Goal: Task Accomplishment & Management: Use online tool/utility

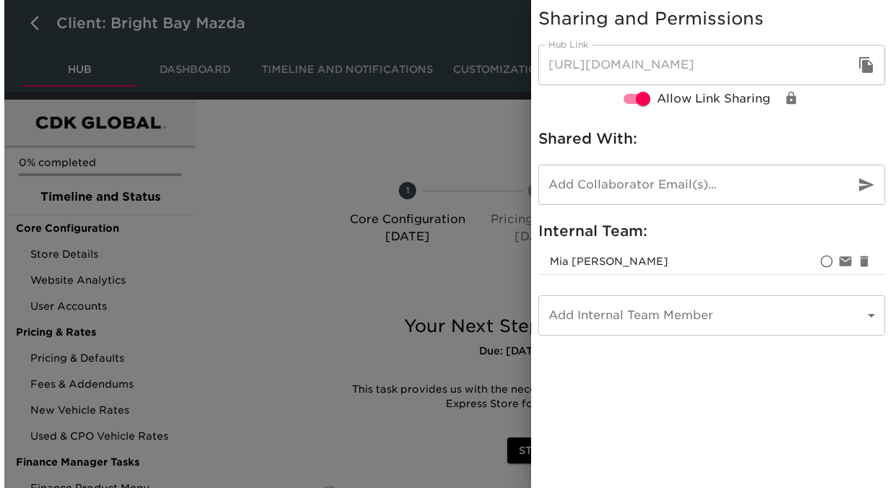
scroll to position [92, 0]
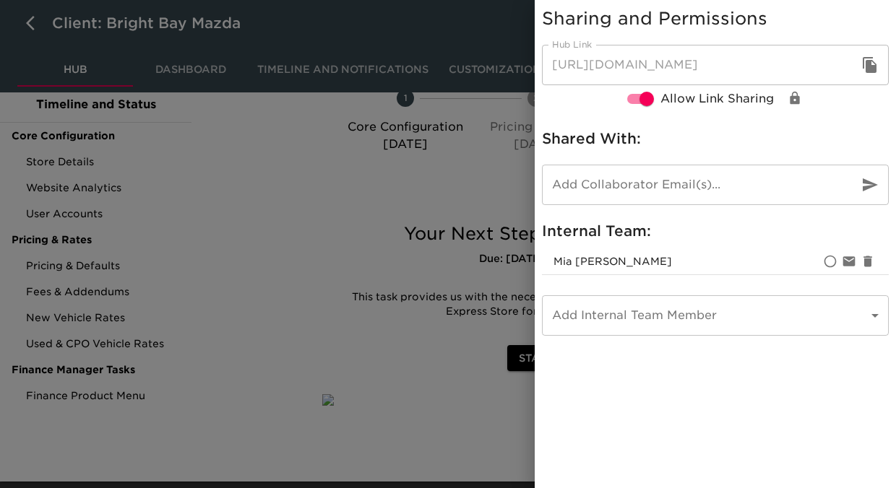
click at [867, 69] on icon "button" at bounding box center [869, 65] width 14 height 16
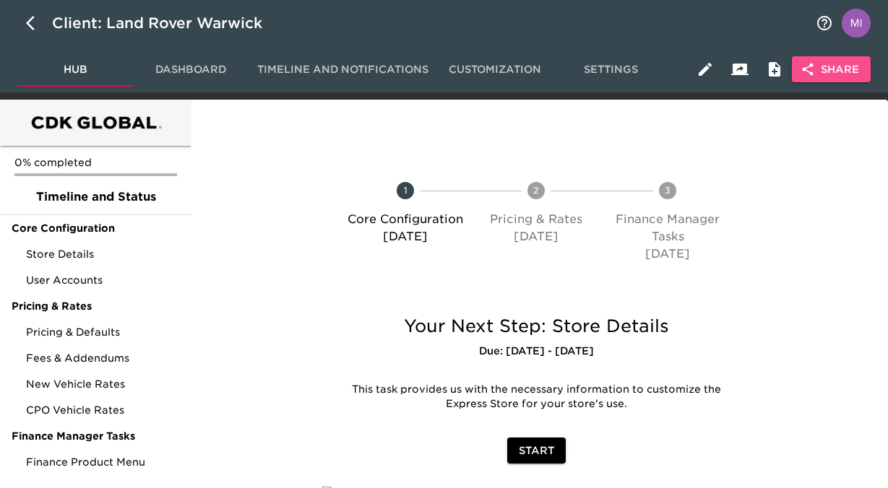
click at [821, 73] on span "Share" at bounding box center [831, 70] width 56 height 18
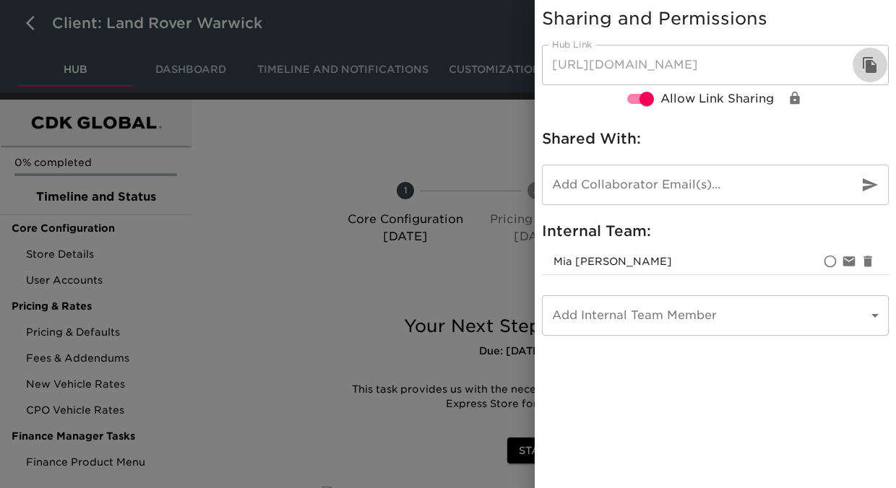
click at [864, 62] on icon "button" at bounding box center [869, 64] width 17 height 17
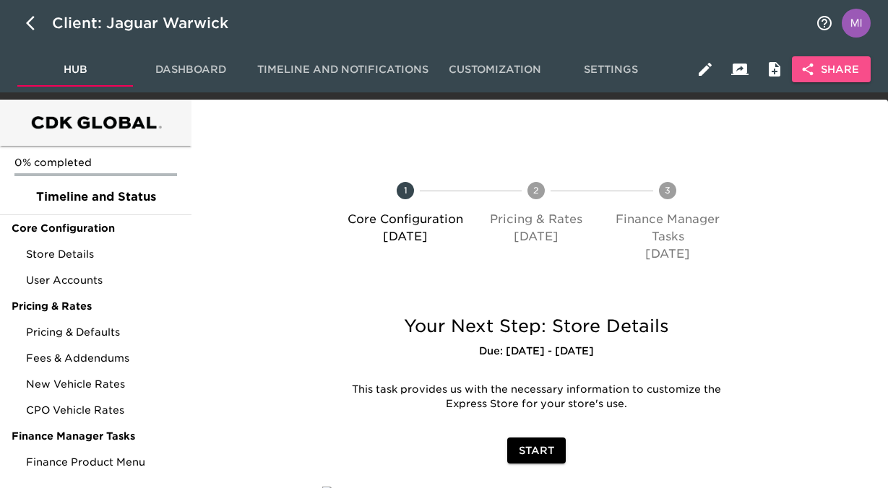
click at [829, 72] on span "Share" at bounding box center [831, 70] width 56 height 18
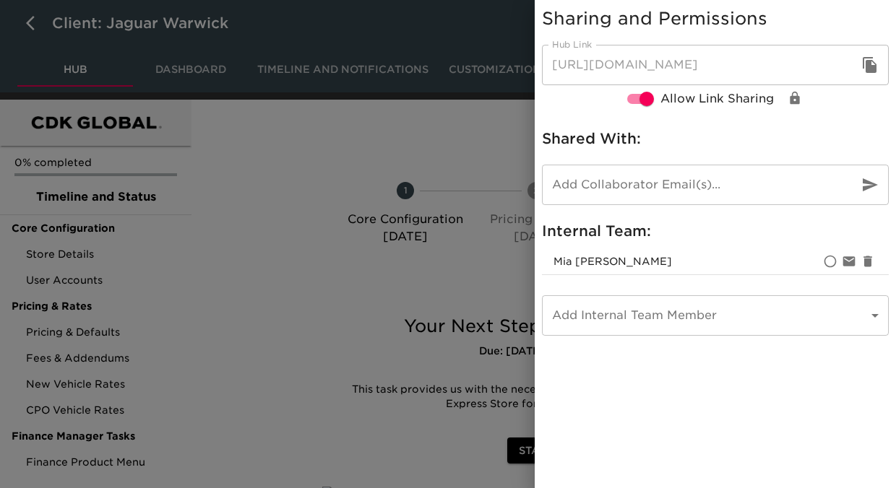
click at [869, 65] on icon "button" at bounding box center [869, 65] width 14 height 16
click at [31, 22] on div at bounding box center [448, 244] width 896 height 488
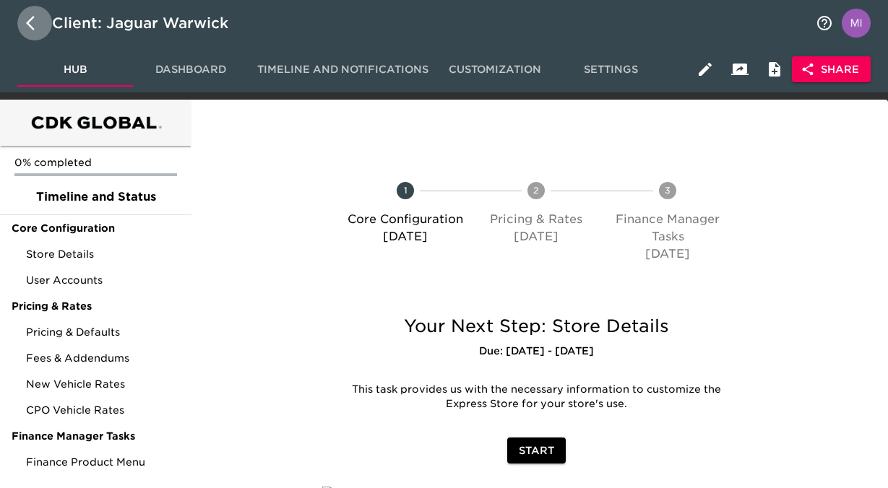
click at [31, 22] on icon "button" at bounding box center [34, 22] width 17 height 17
select select "10"
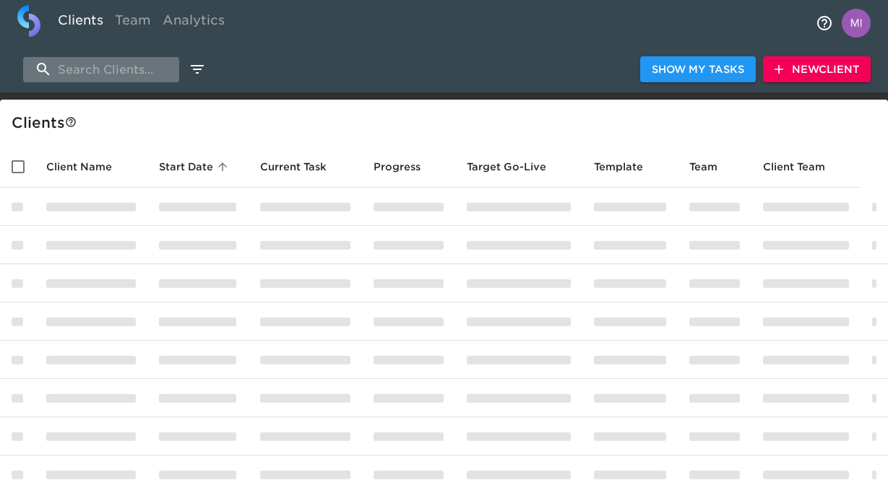
click at [95, 69] on input "search" at bounding box center [101, 69] width 156 height 25
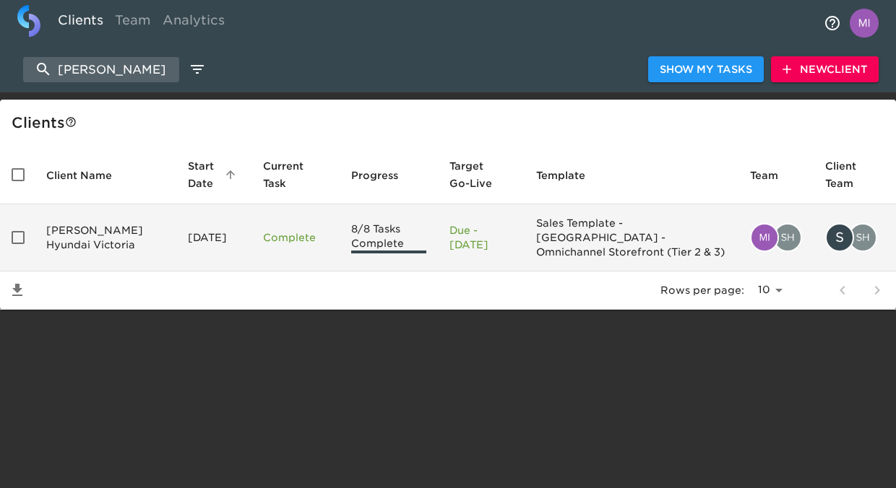
type input "[PERSON_NAME]"
click at [81, 236] on td "[PERSON_NAME] Hyundai Victoria" at bounding box center [106, 237] width 142 height 67
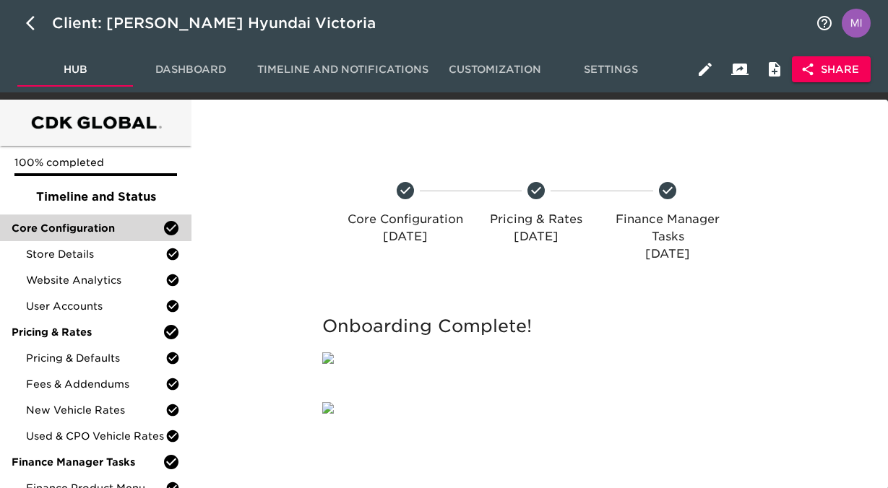
click at [84, 230] on span "Core Configuration" at bounding box center [87, 228] width 151 height 14
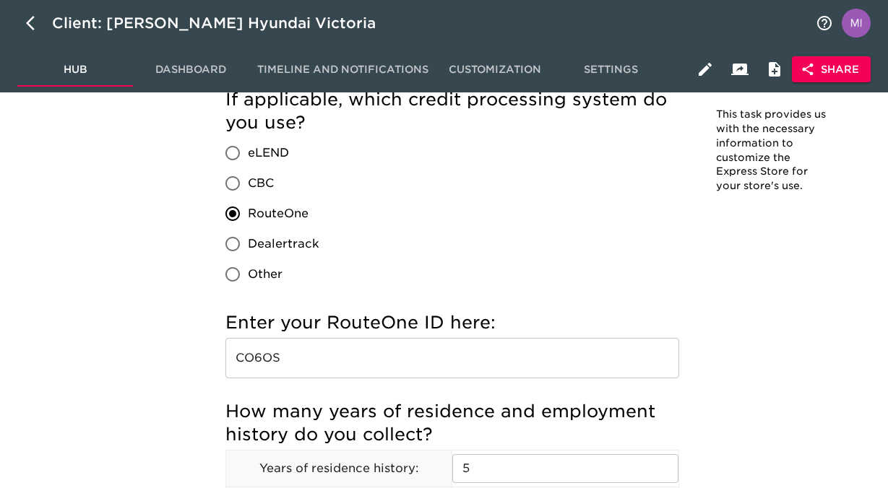
scroll to position [1716, 0]
click at [295, 351] on input "CO6OS" at bounding box center [452, 359] width 454 height 40
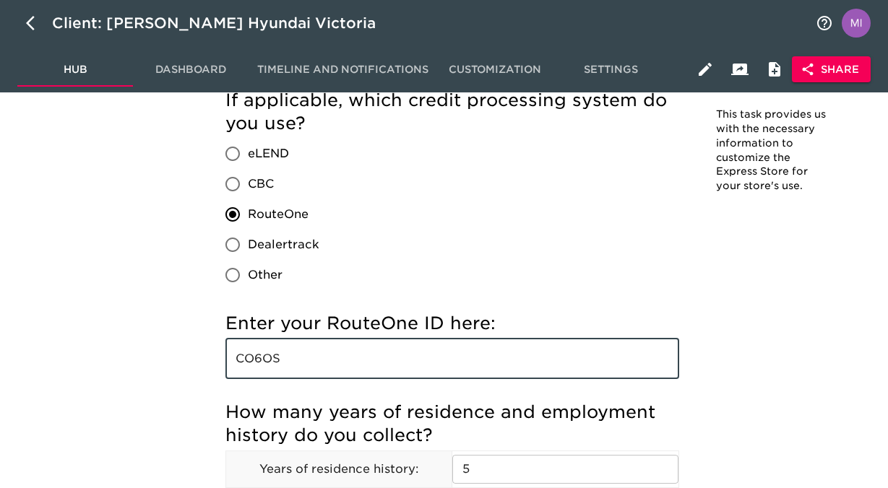
click at [295, 351] on input "CO6OS" at bounding box center [452, 359] width 454 height 40
click at [194, 269] on div "Store Details - Complete! Note: This task provides us with the necessary inform…" at bounding box center [536, 310] width 685 height 3836
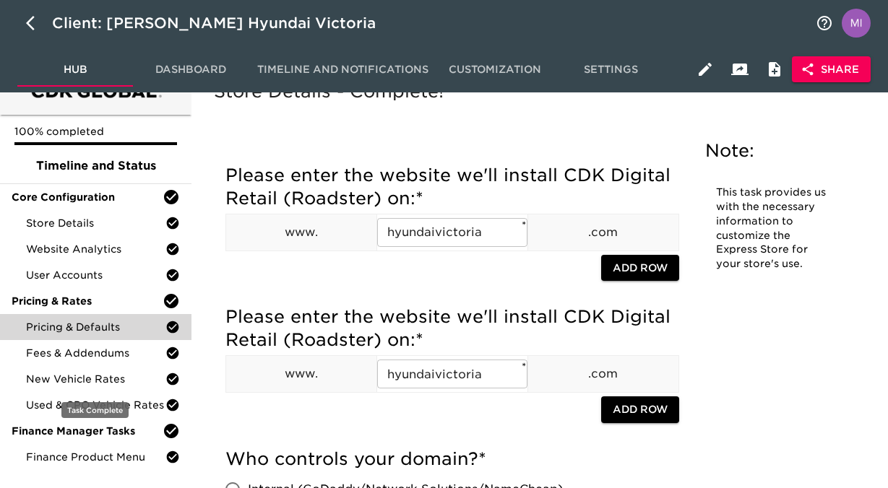
scroll to position [38, 0]
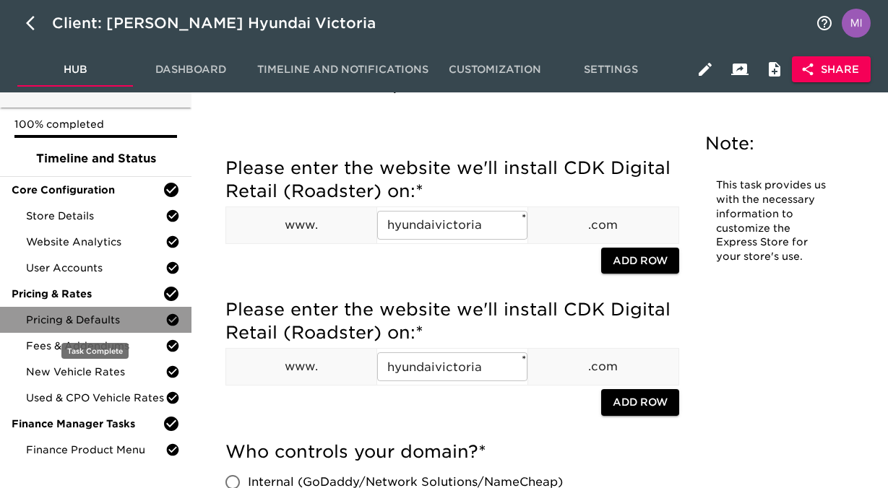
click at [109, 322] on span "Pricing & Defaults" at bounding box center [95, 320] width 139 height 14
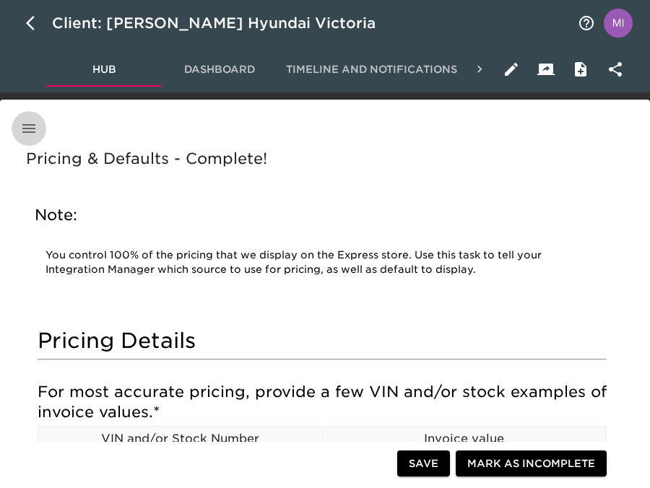
click at [28, 134] on icon "button" at bounding box center [28, 128] width 17 height 17
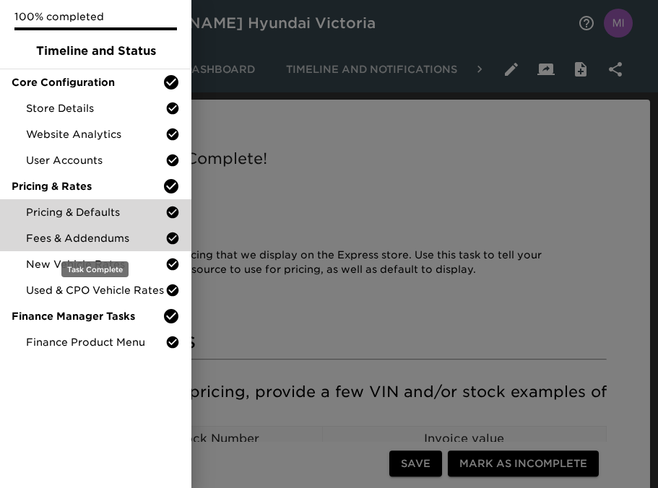
click at [66, 236] on span "Fees & Addendums" at bounding box center [95, 238] width 139 height 14
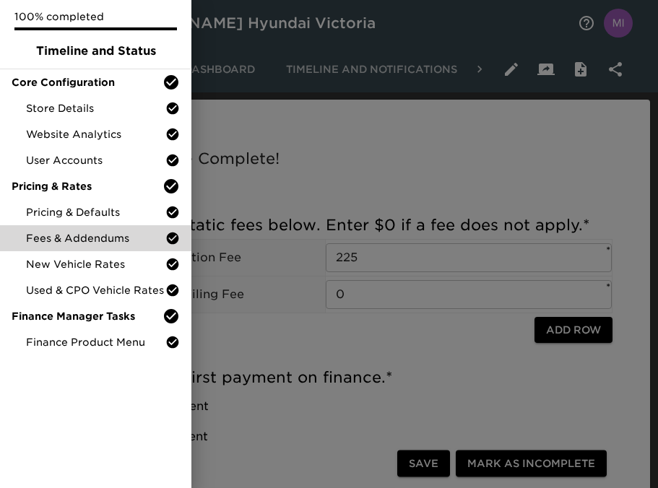
click at [259, 176] on div at bounding box center [329, 244] width 658 height 488
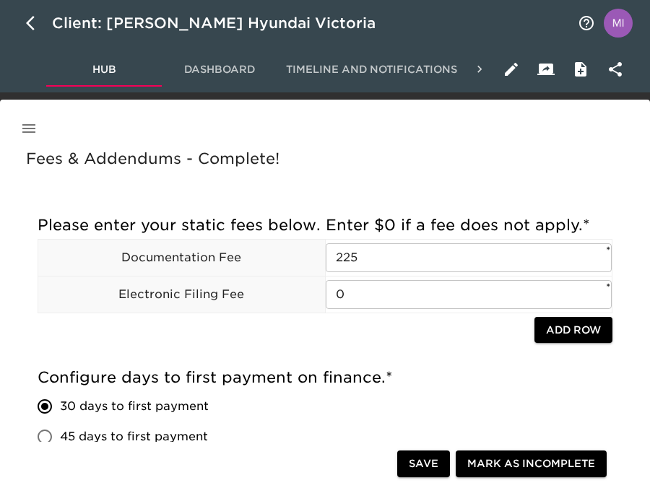
click at [27, 127] on icon "button" at bounding box center [28, 128] width 17 height 17
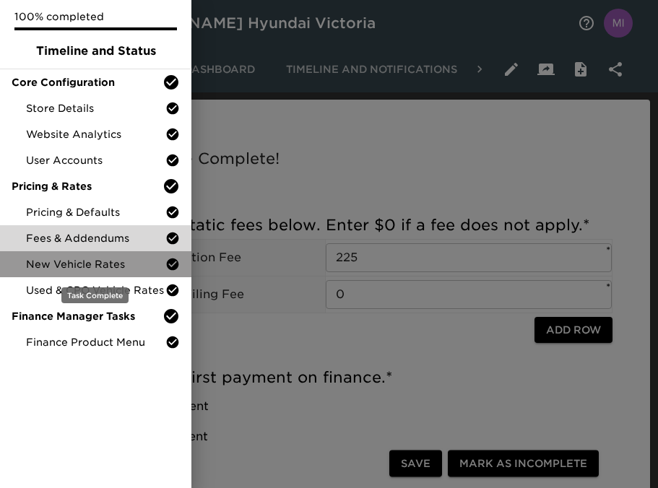
click at [58, 262] on span "New Vehicle Rates" at bounding box center [95, 264] width 139 height 14
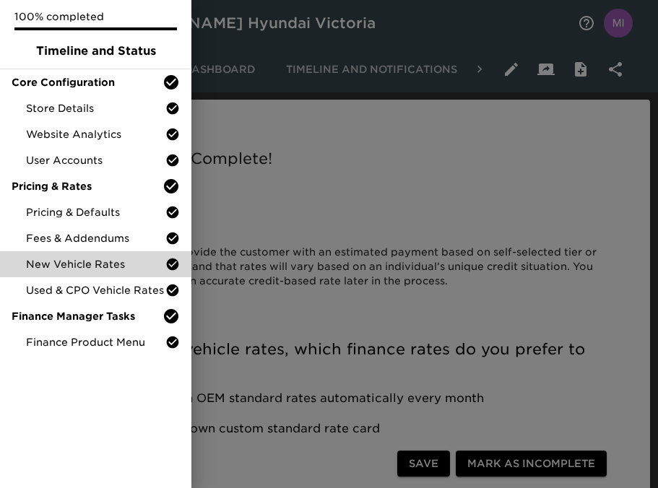
click at [292, 221] on div at bounding box center [329, 244] width 658 height 488
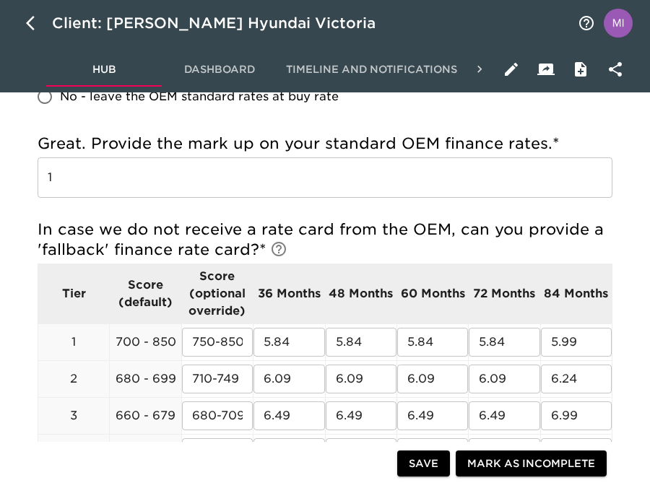
scroll to position [470, 0]
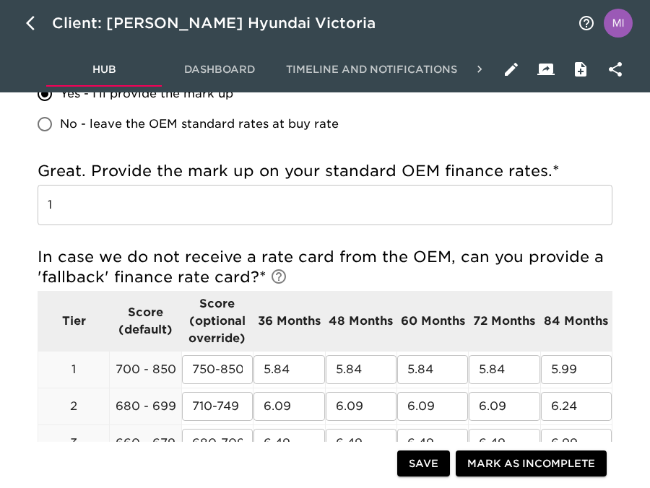
click at [134, 210] on input "1" at bounding box center [325, 205] width 575 height 40
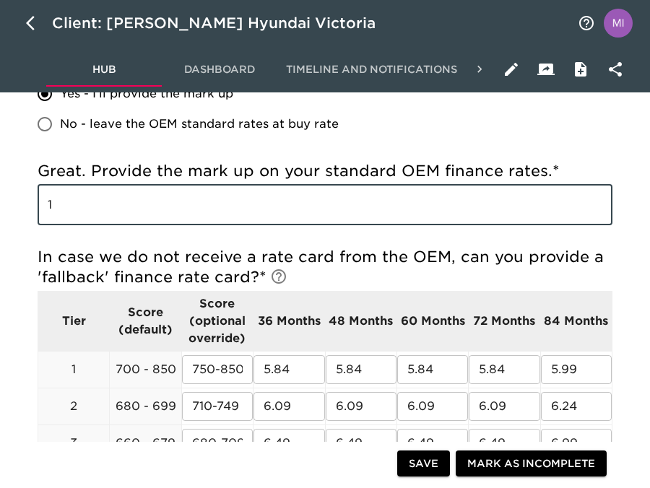
click at [134, 210] on input "1" at bounding box center [325, 205] width 575 height 40
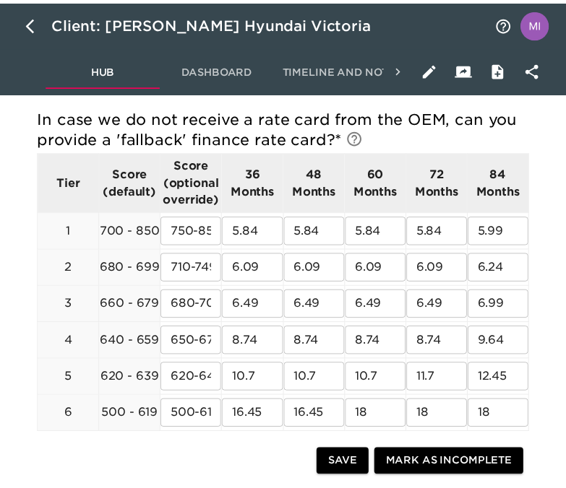
scroll to position [685, 0]
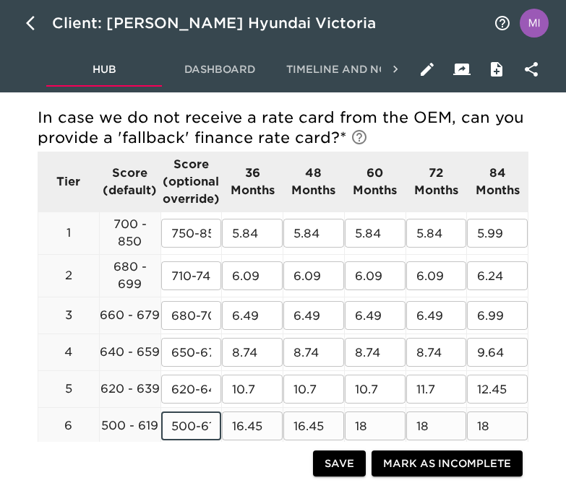
click at [190, 428] on input "500-619" at bounding box center [191, 426] width 61 height 29
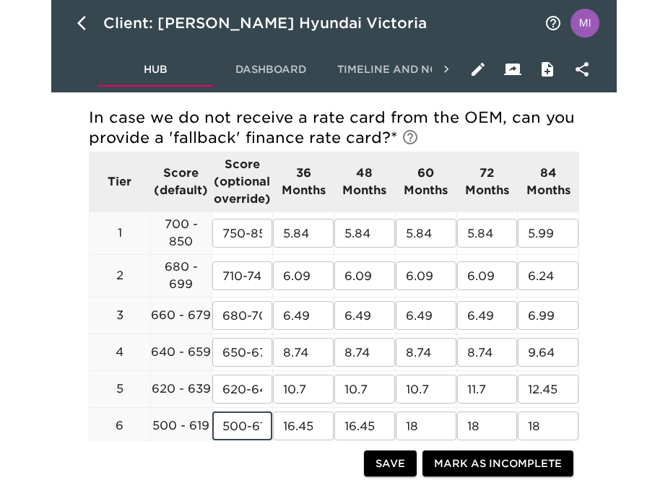
scroll to position [630, 0]
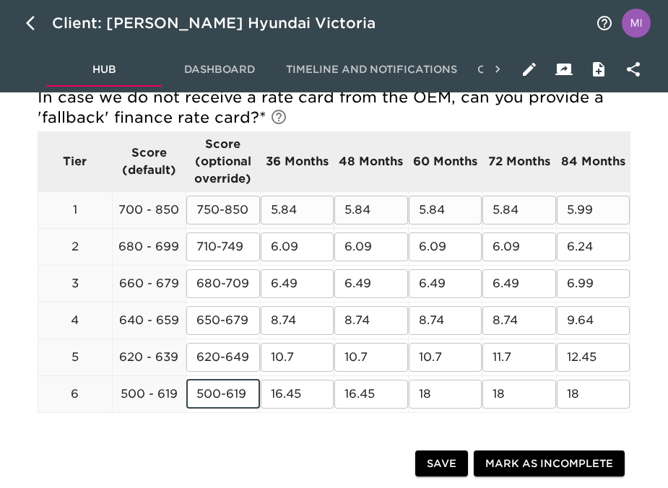
click at [305, 207] on input "5.84" at bounding box center [298, 210] width 74 height 29
click at [295, 242] on input "6.09" at bounding box center [298, 247] width 74 height 29
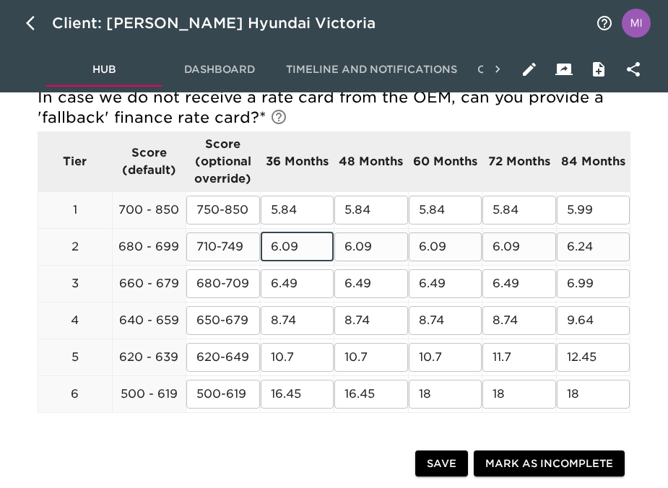
click at [295, 242] on input "6.09" at bounding box center [298, 247] width 74 height 29
click at [304, 280] on input "6.49" at bounding box center [298, 283] width 74 height 29
click at [298, 315] on input "8.74" at bounding box center [298, 320] width 74 height 29
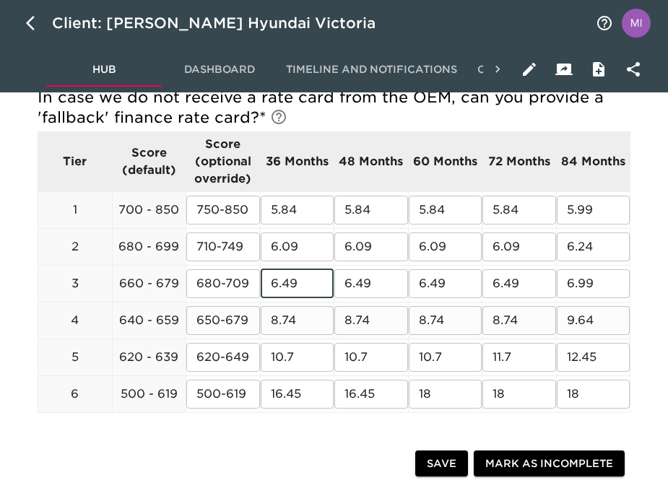
click at [298, 315] on input "8.74" at bounding box center [298, 320] width 74 height 29
click at [297, 350] on input "10.7" at bounding box center [298, 357] width 74 height 29
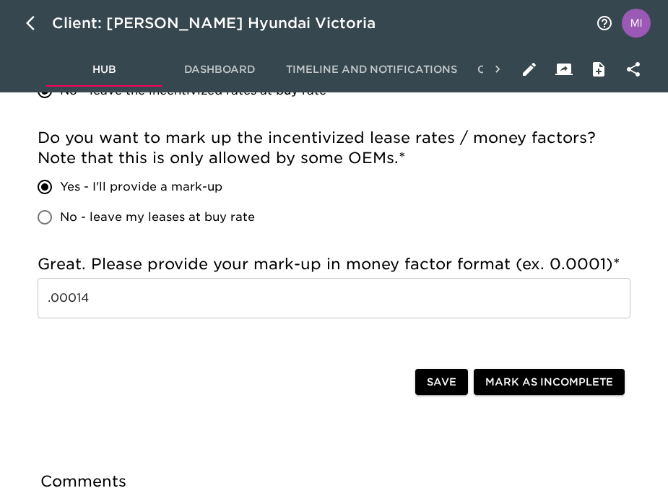
scroll to position [1268, 0]
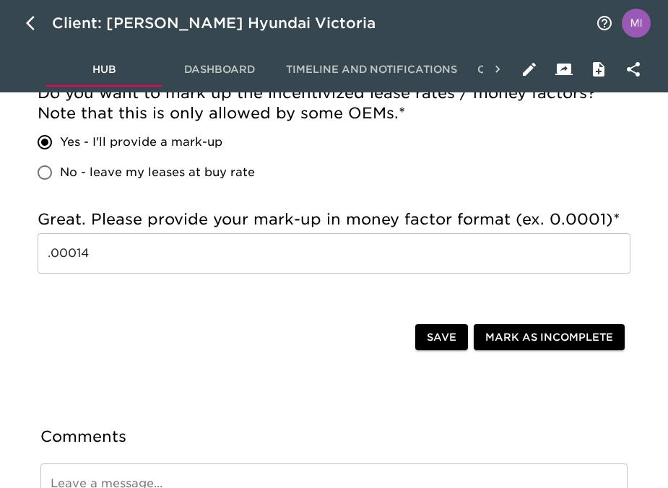
click at [139, 255] on input ".00014" at bounding box center [334, 253] width 593 height 40
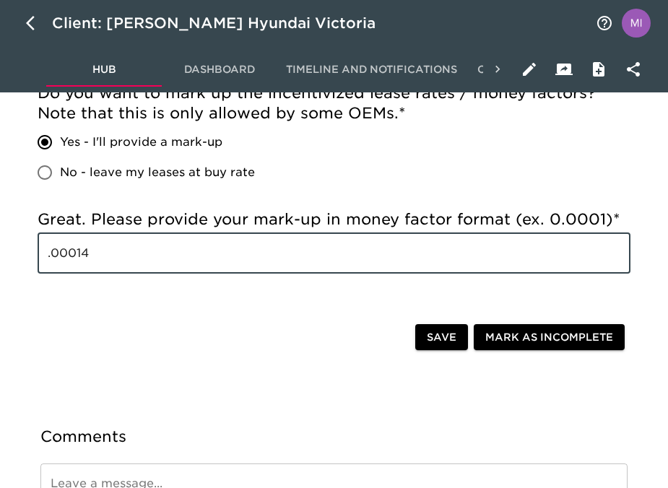
click at [147, 251] on input ".00014" at bounding box center [334, 253] width 593 height 40
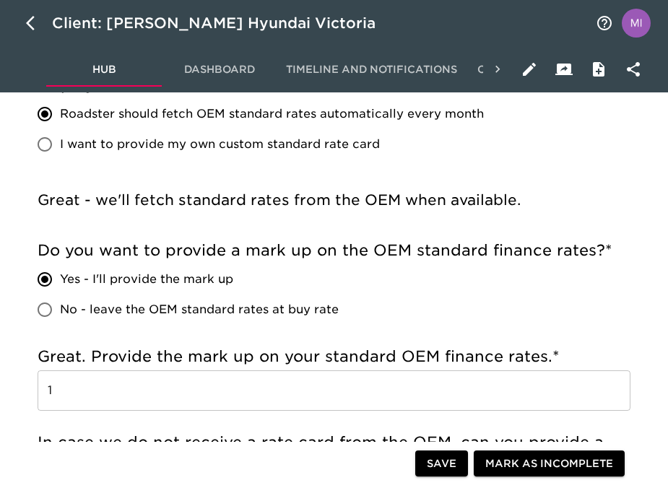
scroll to position [0, 0]
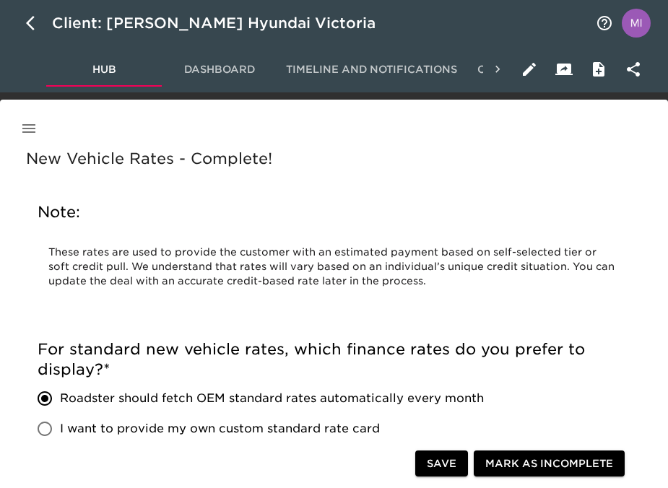
click at [33, 140] on button "button" at bounding box center [29, 128] width 35 height 35
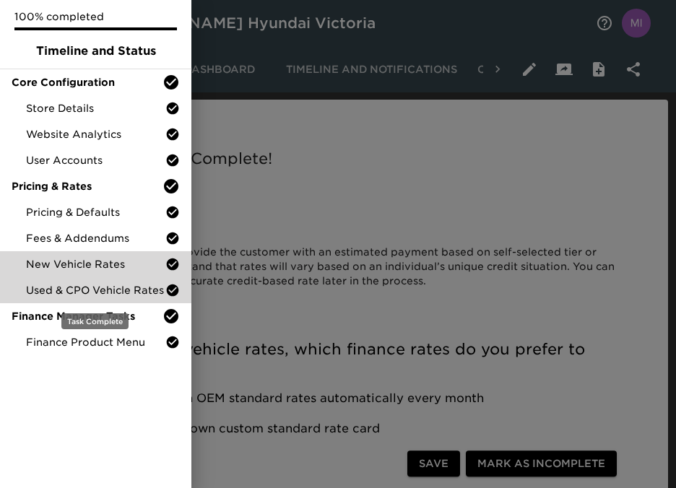
click at [65, 290] on span "Used & CPO Vehicle Rates" at bounding box center [95, 290] width 139 height 14
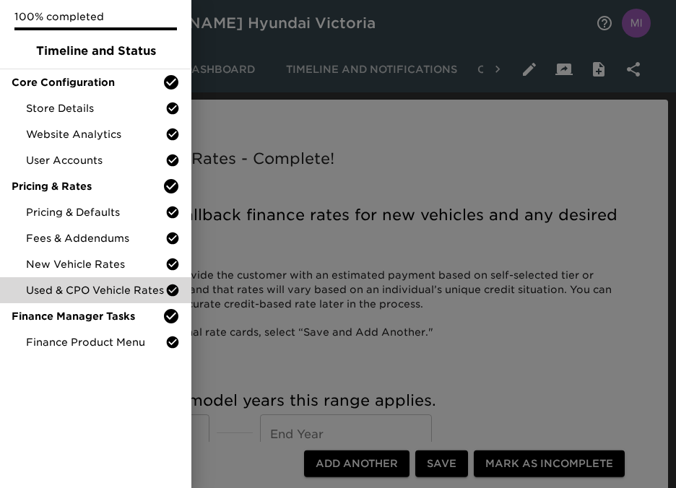
click at [317, 234] on div at bounding box center [338, 244] width 676 height 488
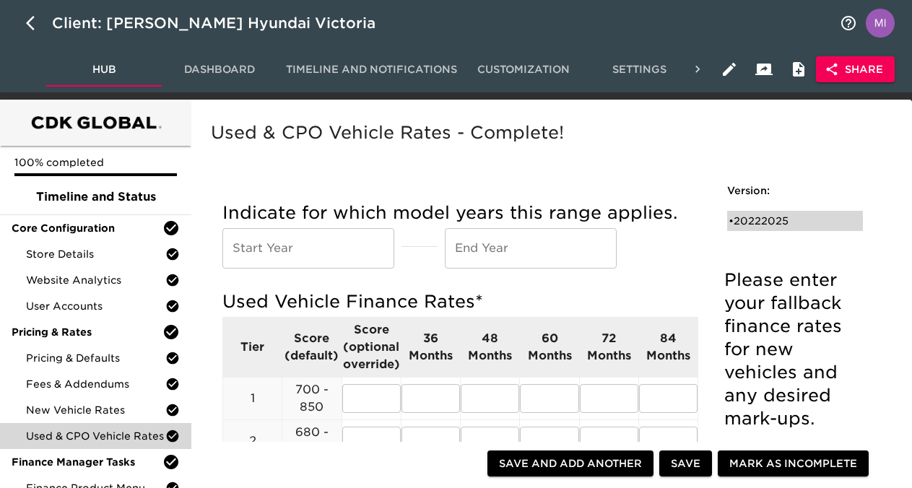
click at [758, 223] on div "• 20222025" at bounding box center [785, 221] width 113 height 14
type input "2022"
type input "2025"
radio input "true"
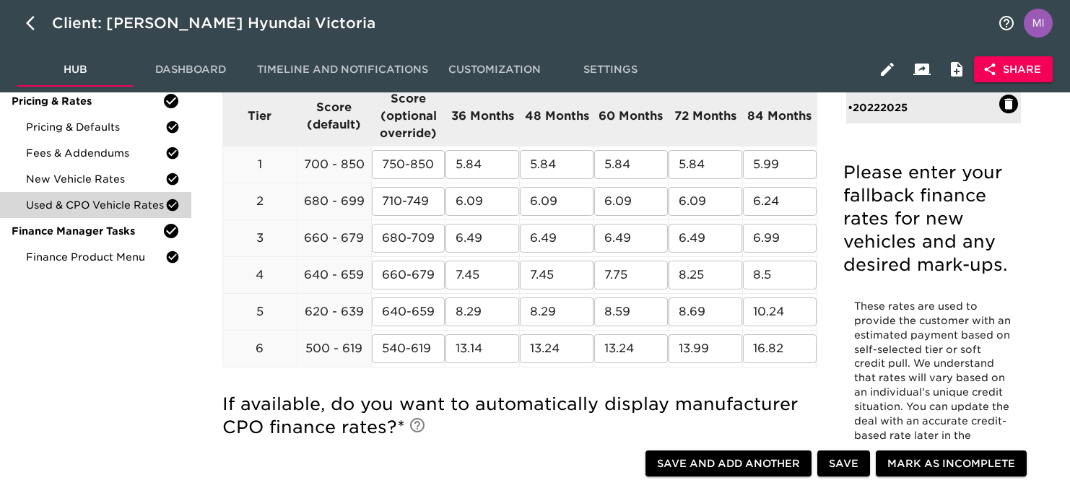
scroll to position [237, 0]
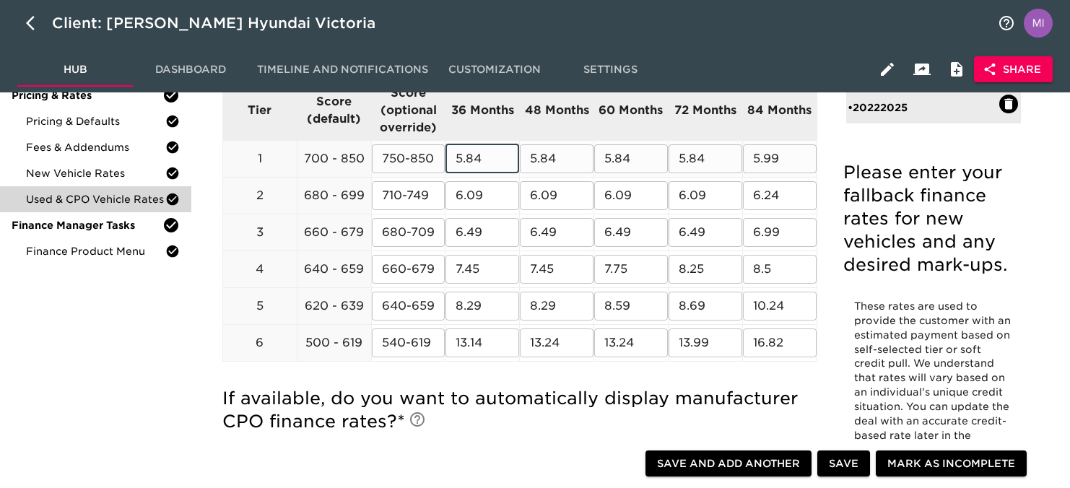
click at [485, 161] on input "5.84" at bounding box center [483, 158] width 74 height 29
click at [486, 199] on input "6.09" at bounding box center [483, 195] width 74 height 29
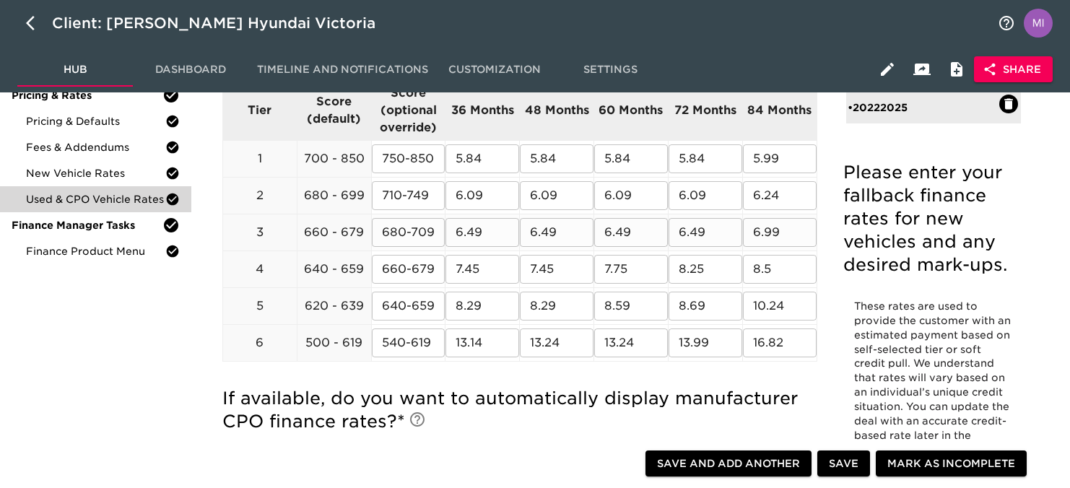
click at [490, 233] on input "6.49" at bounding box center [483, 232] width 74 height 29
click at [488, 267] on input "7.45" at bounding box center [483, 269] width 74 height 29
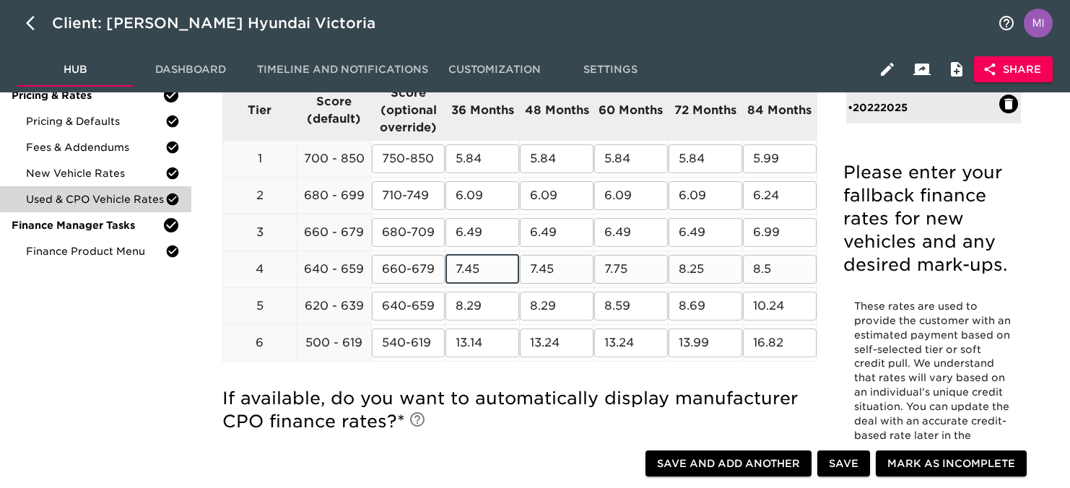
click at [488, 267] on input "7.45" at bounding box center [483, 269] width 74 height 29
click at [488, 306] on input "8.29" at bounding box center [483, 306] width 74 height 29
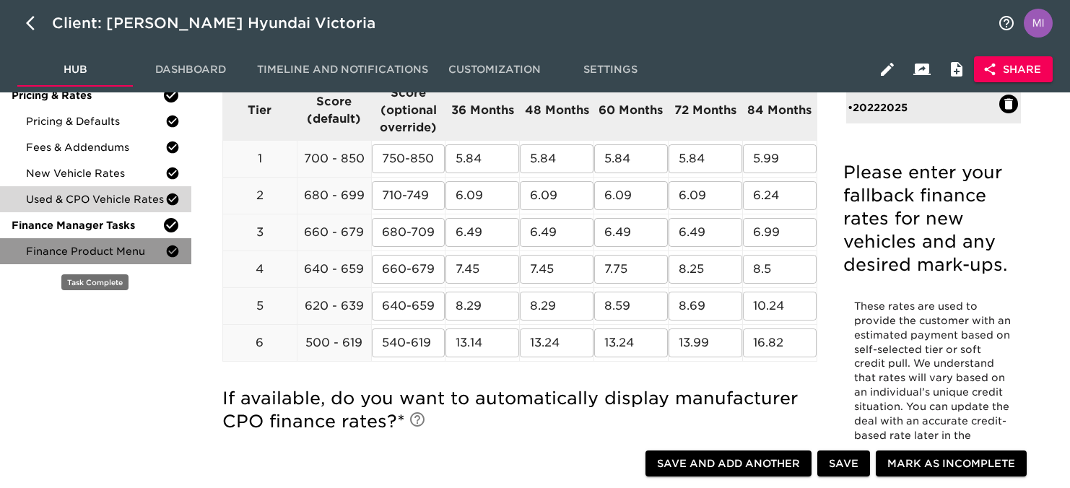
click at [118, 248] on span "Finance Product Menu" at bounding box center [95, 251] width 139 height 14
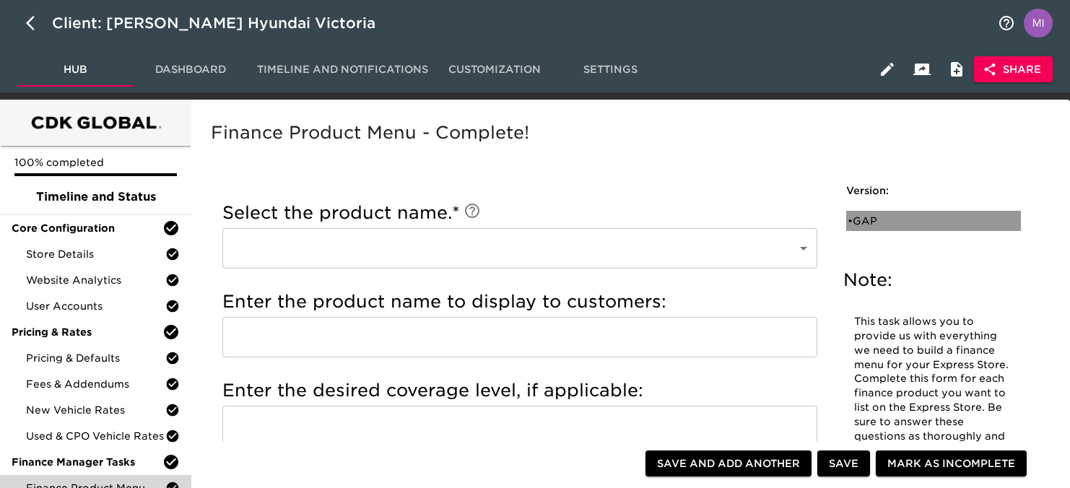
click at [867, 222] on div "• GAP" at bounding box center [924, 221] width 152 height 14
type input "GAP"
type input "ASSURANT"
radio input "true"
checkbox input "true"
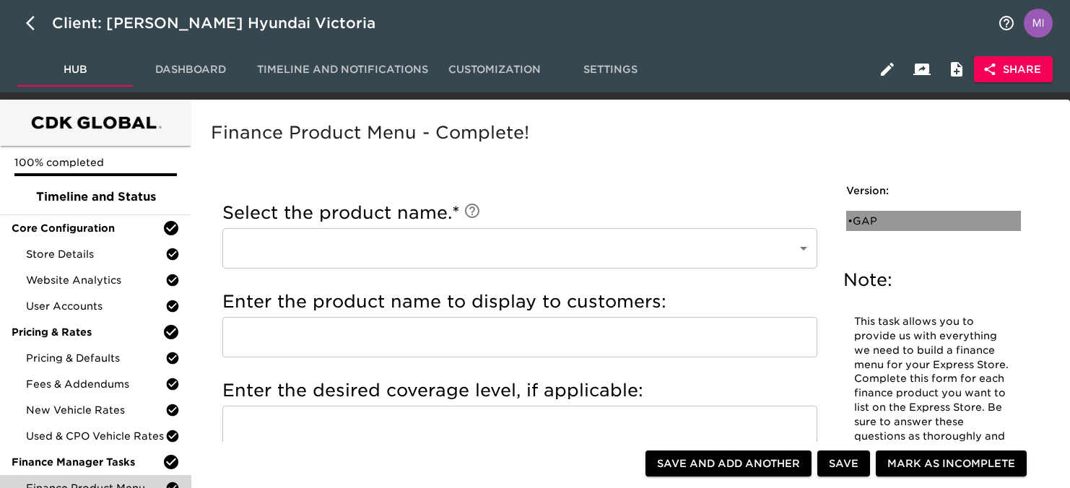
checkbox input "true"
radio input "true"
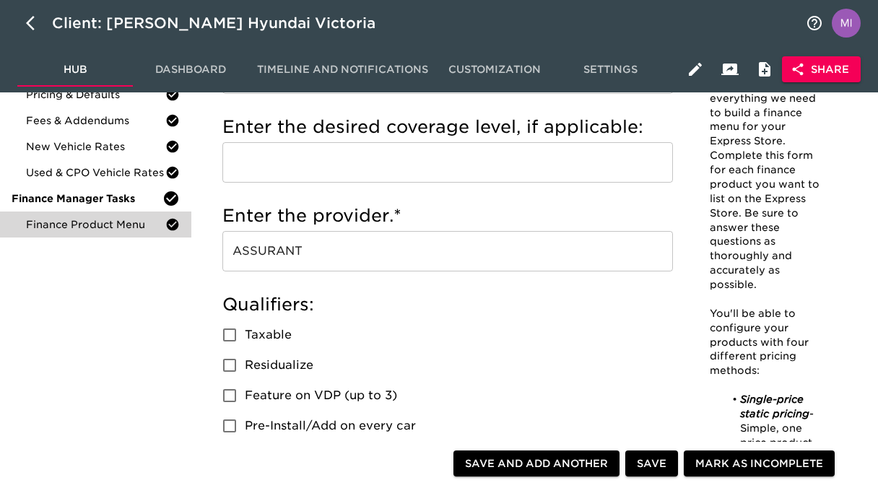
scroll to position [251, 0]
